Goal: Transaction & Acquisition: Subscribe to service/newsletter

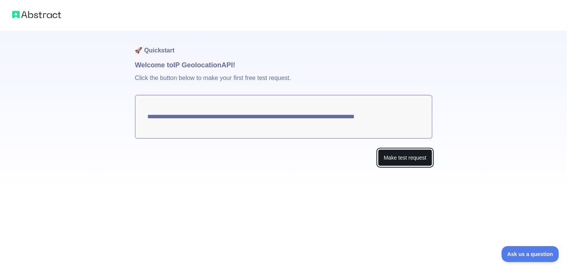
click at [408, 162] on button "Make test request" at bounding box center [405, 157] width 54 height 17
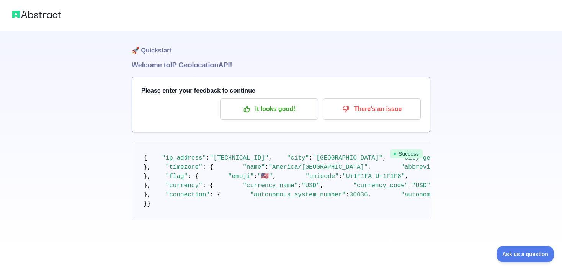
click at [470, 116] on div "🚀 Quickstart Welcome to IP Geolocation API! Please enter your feedback to conti…" at bounding box center [281, 125] width 562 height 251
click at [269, 111] on p "It looks good!" at bounding box center [269, 109] width 87 height 13
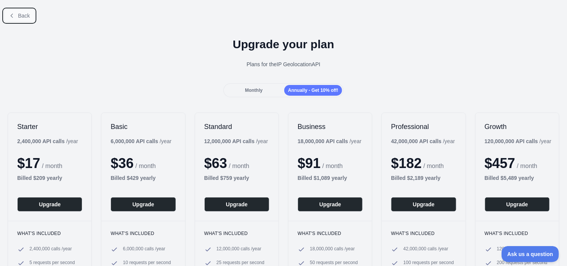
click at [29, 15] on span "Back" at bounding box center [24, 16] width 12 height 6
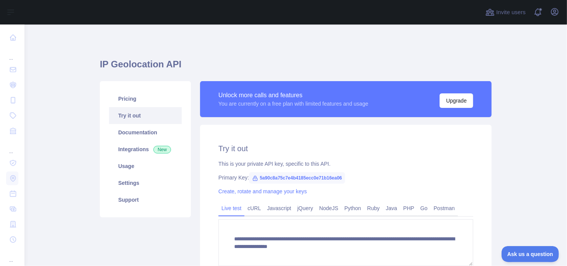
click at [129, 118] on link "Try it out" at bounding box center [145, 115] width 73 height 17
